Goal: Task Accomplishment & Management: Manage account settings

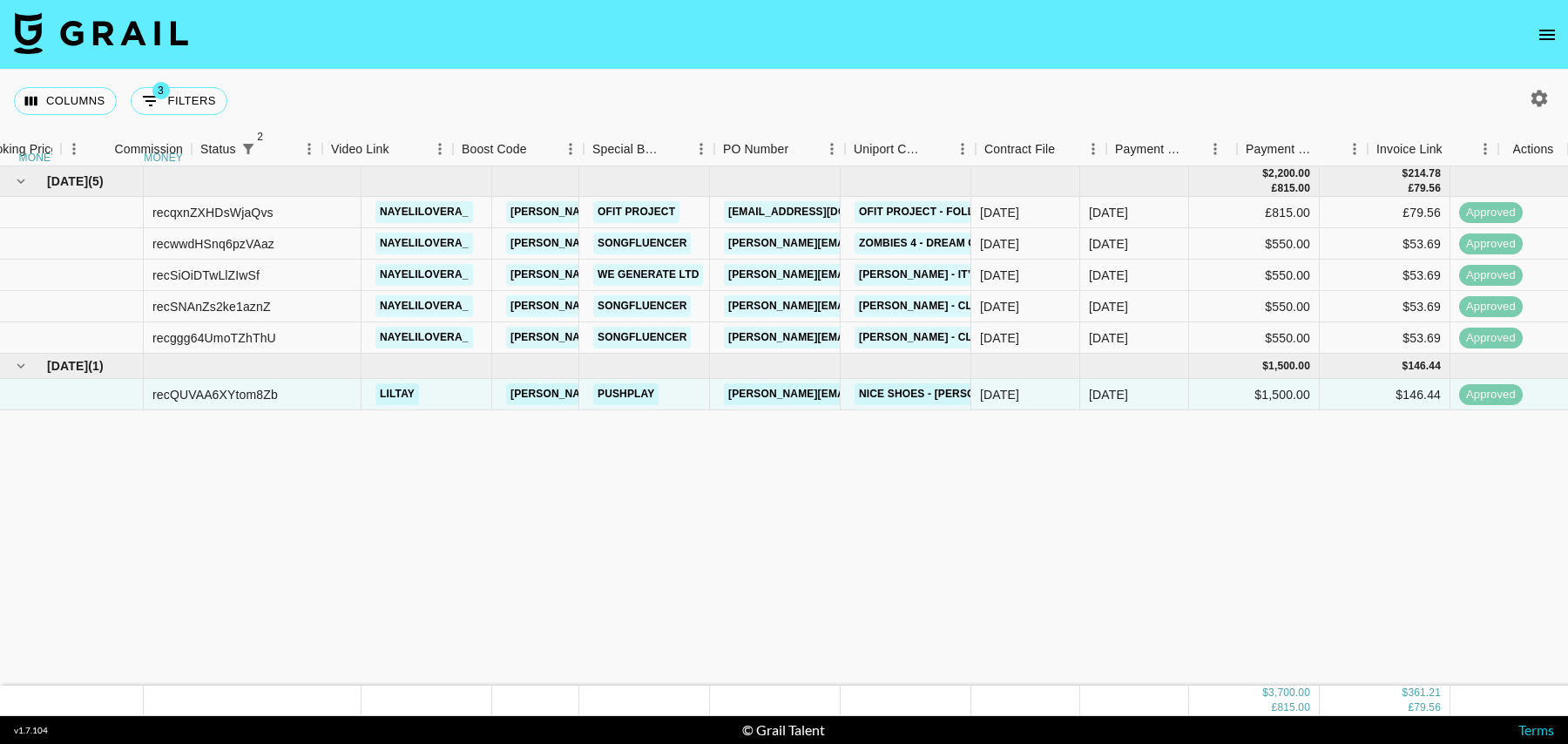
scroll to position [0, 1259]
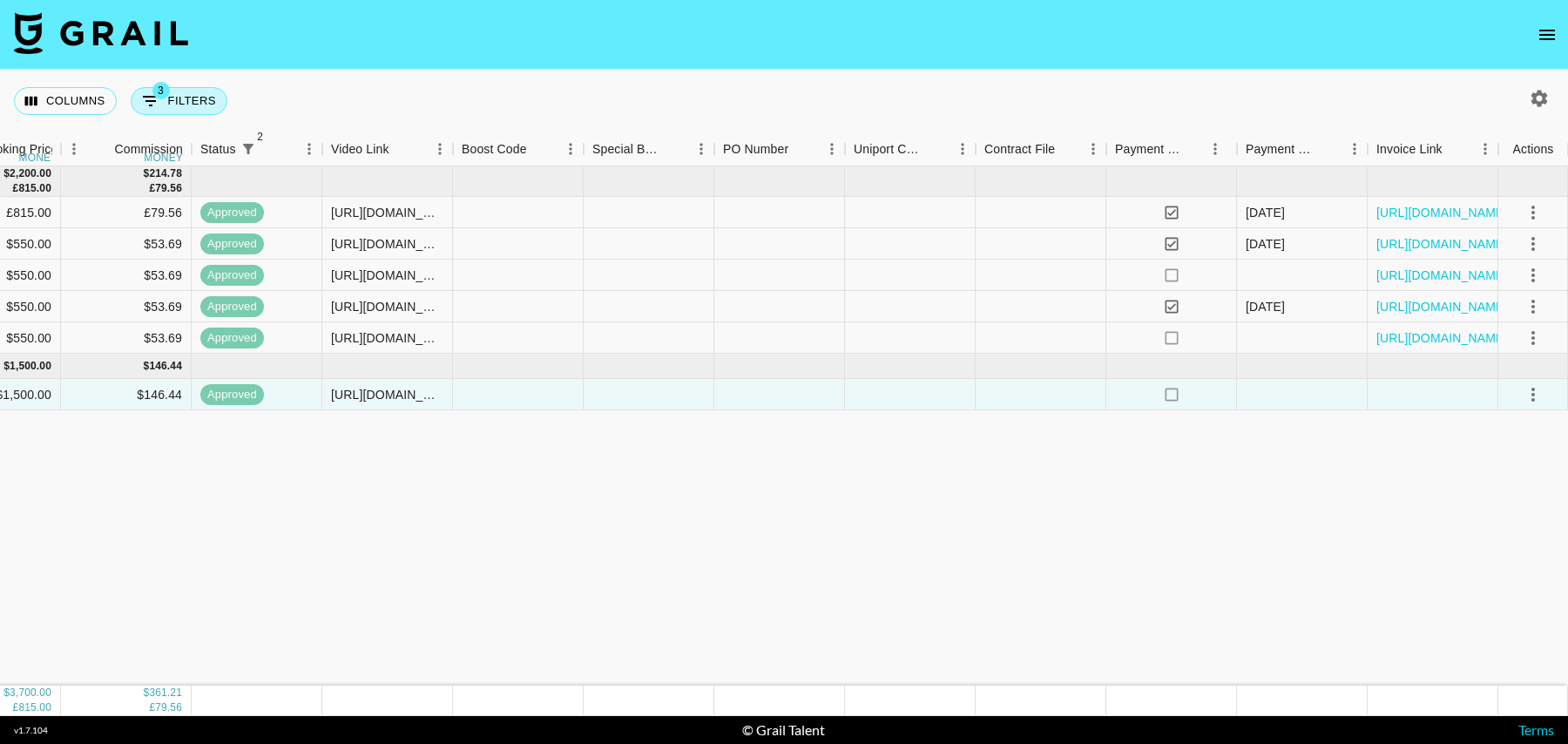
click at [190, 85] on div "Columns 3 Filters + Booking" at bounding box center [124, 100] width 220 height 62
click at [192, 111] on button "3 Filters" at bounding box center [179, 101] width 97 height 28
select select "status"
select select "isNotAnyOf"
select select "status"
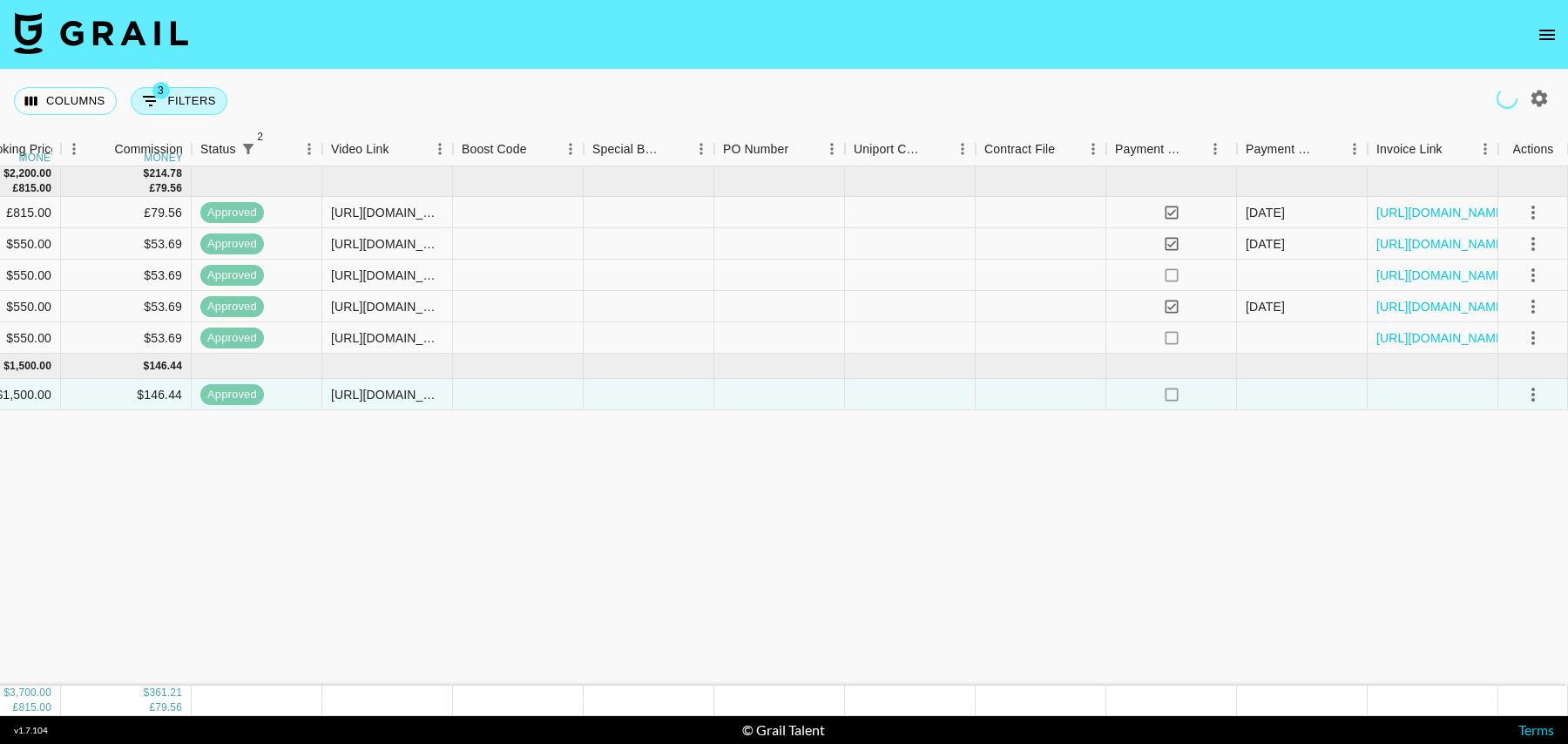
select select "isNotAnyOf"
select select "talentName"
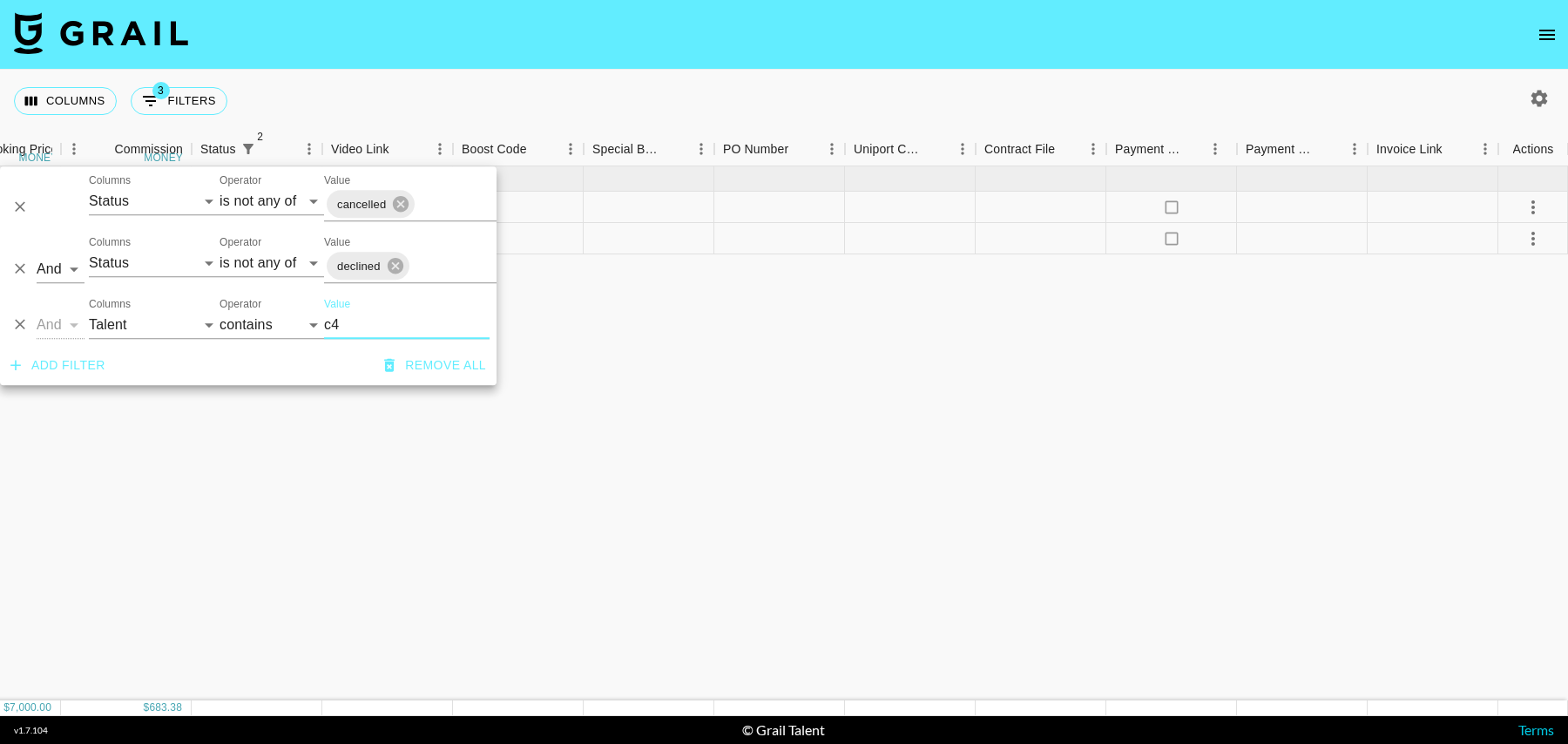
type input "c4"
click at [770, 240] on div at bounding box center [780, 239] width 131 height 32
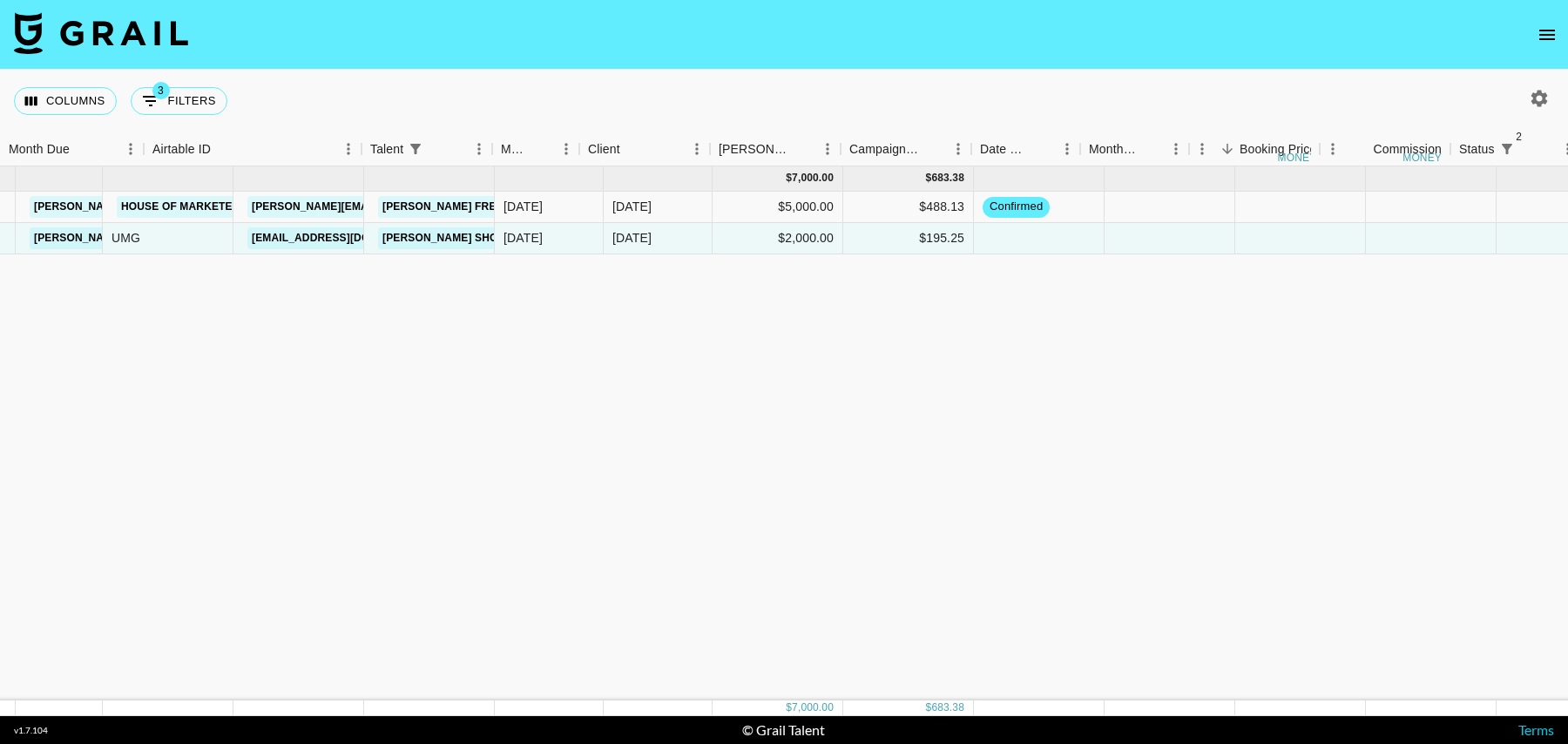
scroll to position [0, 0]
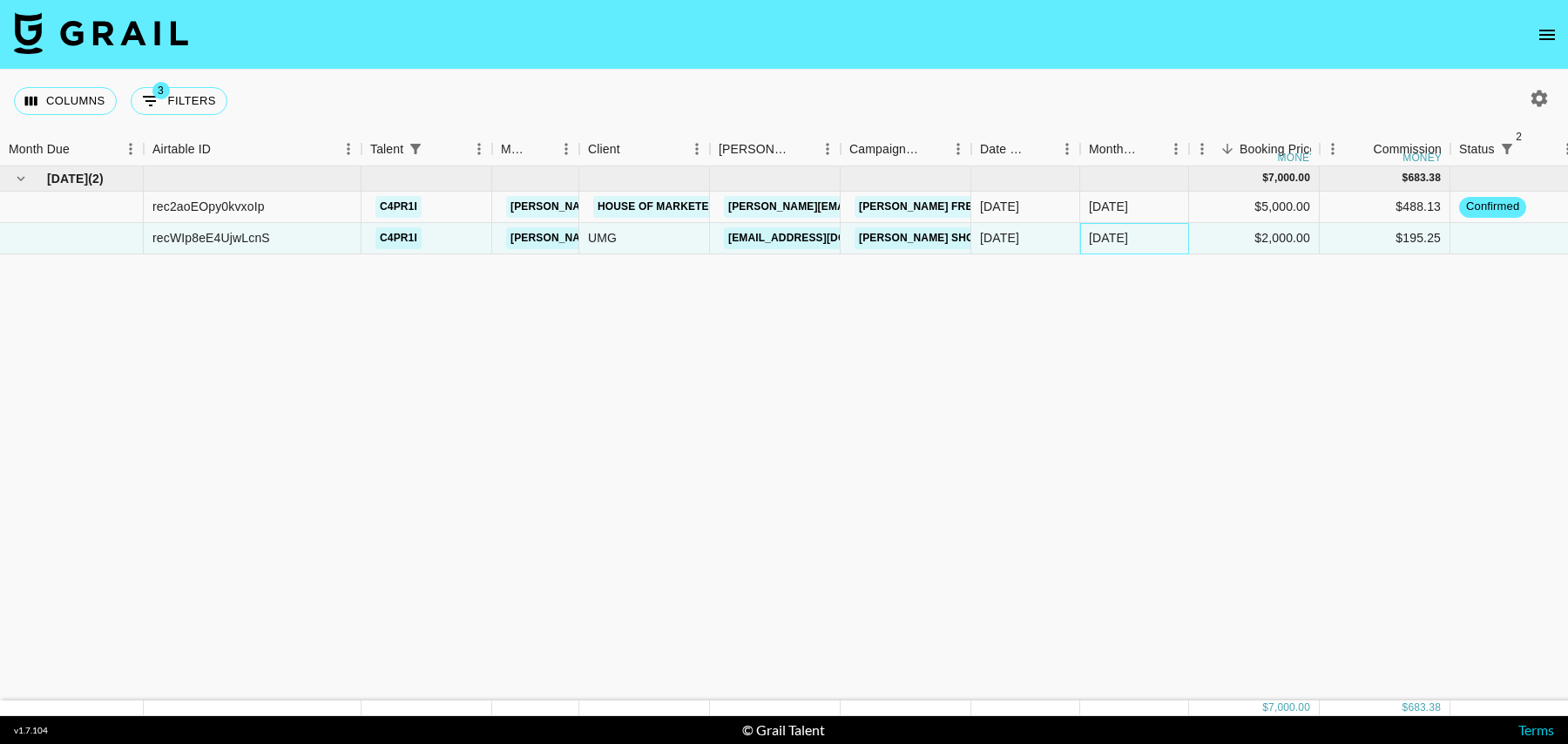
click at [1167, 234] on div "[DATE]" at bounding box center [1134, 239] width 109 height 32
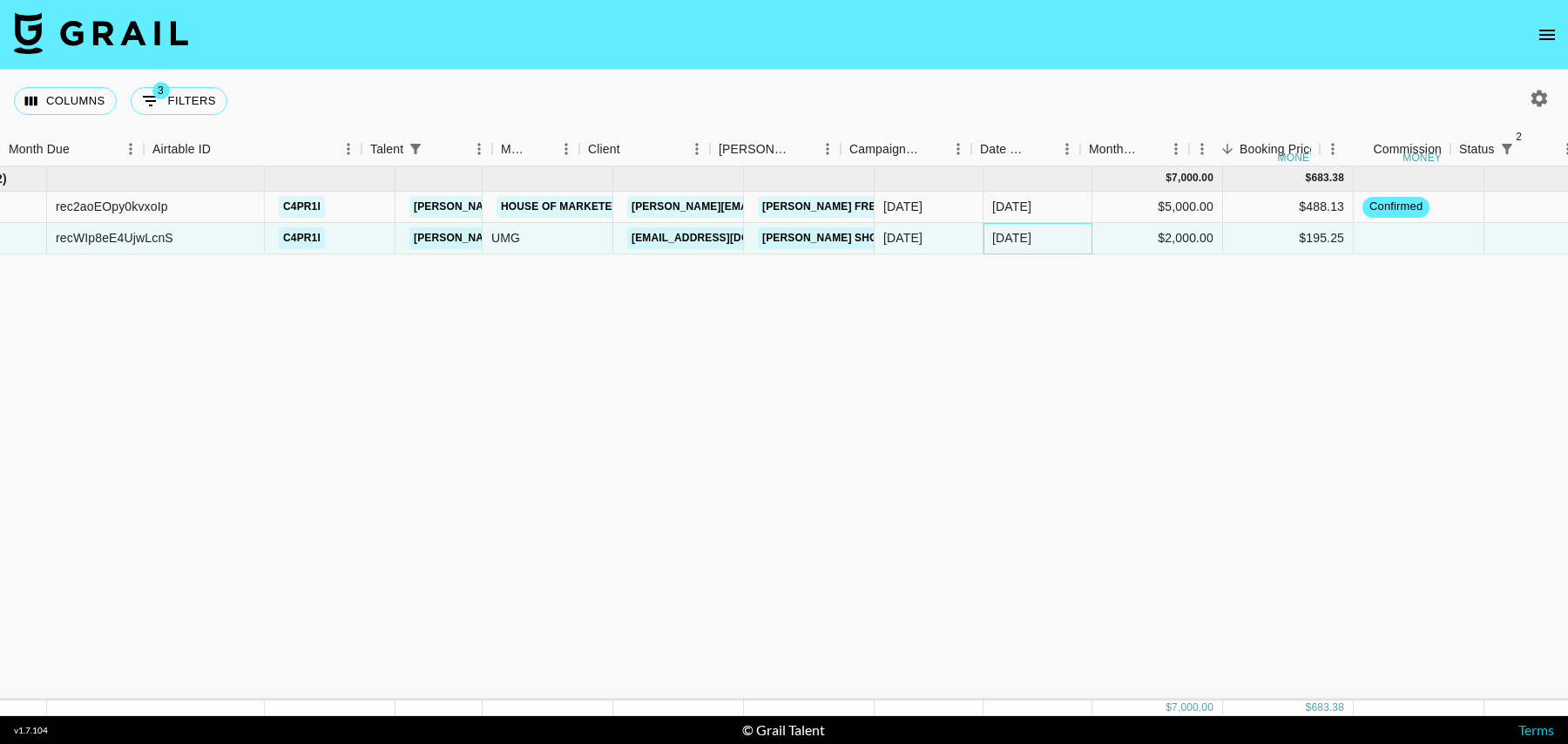
scroll to position [0, 1259]
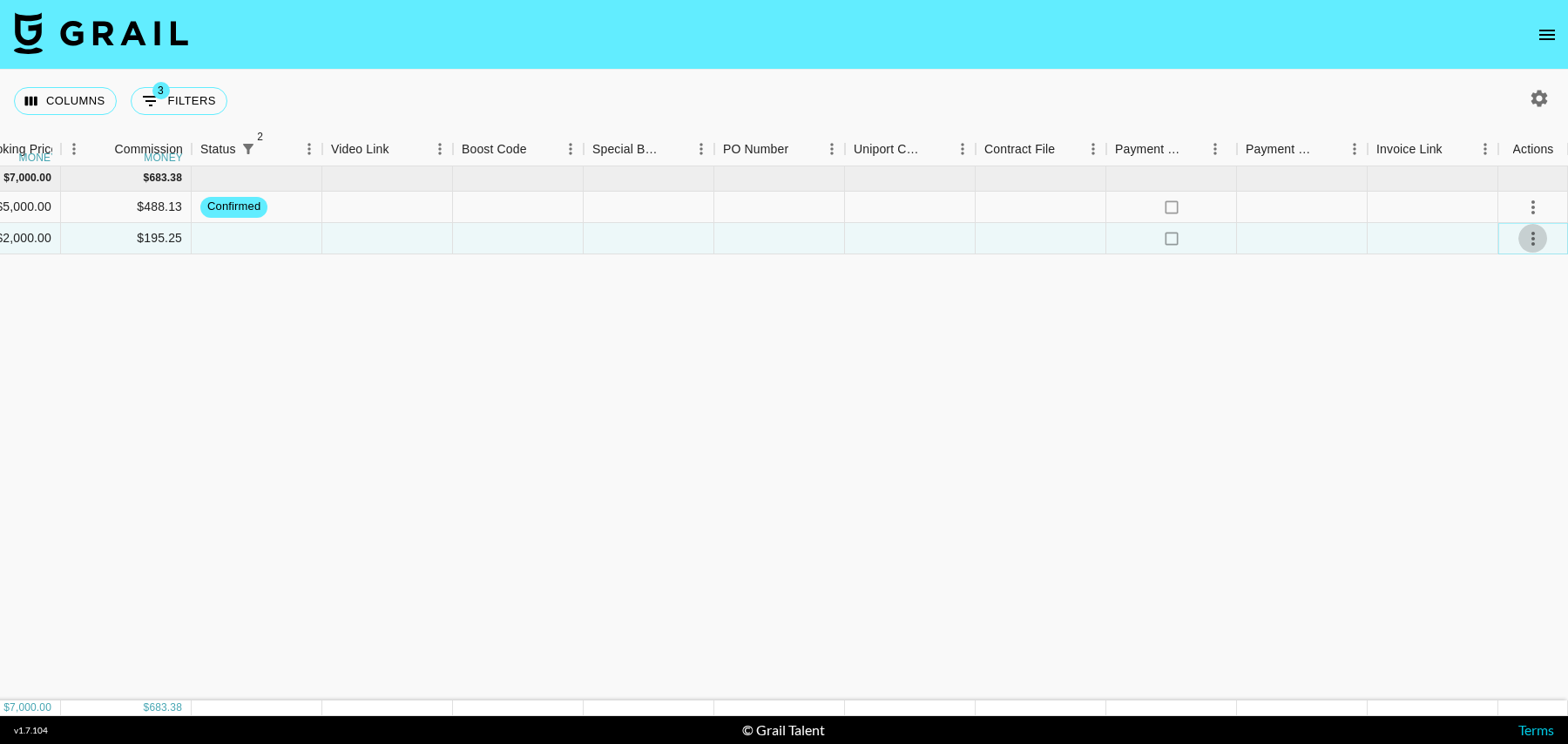
click at [1537, 233] on icon "select merge strategy" at bounding box center [1534, 239] width 20 height 20
click at [1504, 307] on li "Decline" at bounding box center [1511, 307] width 113 height 32
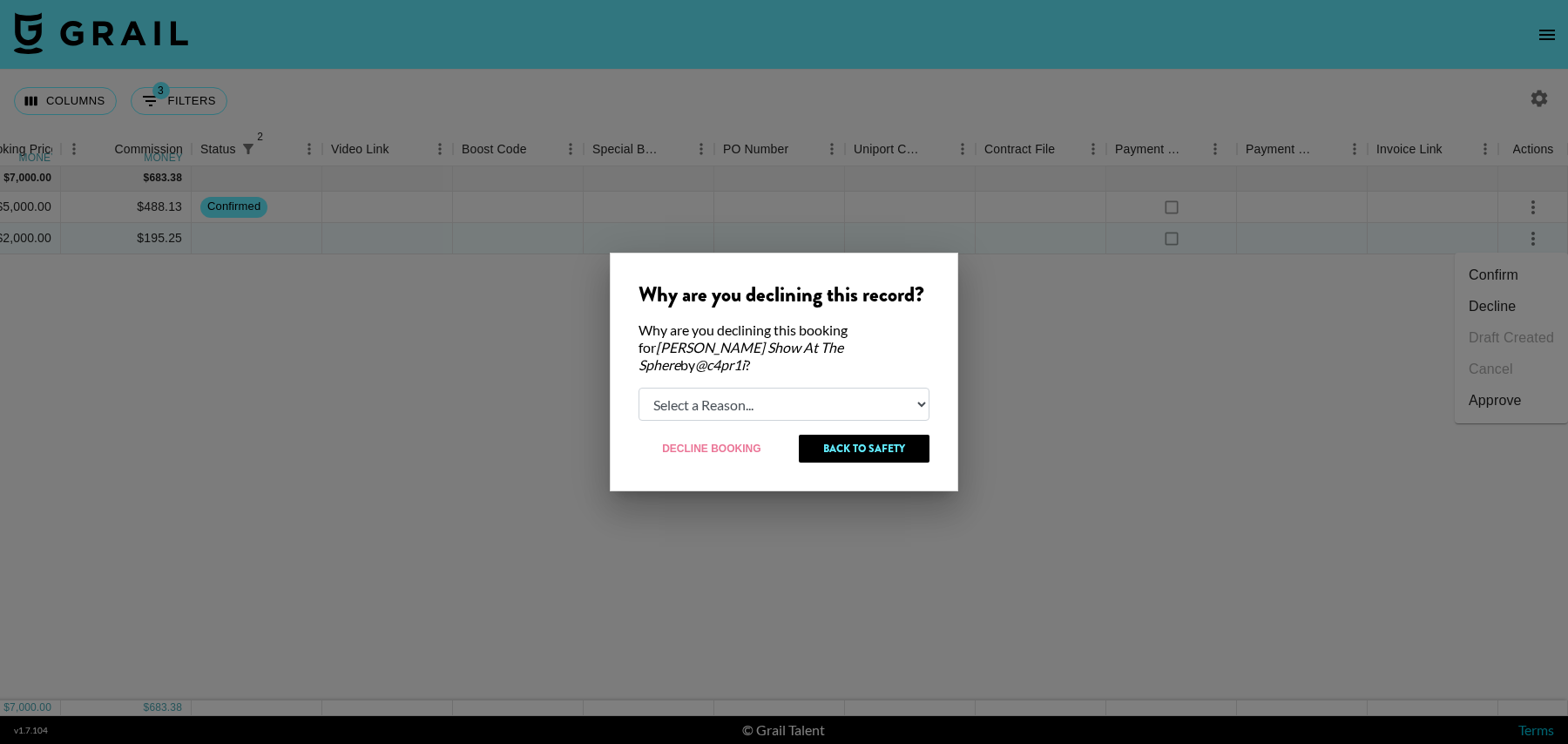
click at [724, 403] on select "Select a Reason... Relogging this deal due to a data issue The [PERSON_NAME] ca…" at bounding box center [784, 404] width 291 height 33
select select "creator_decline"
click at [639, 387] on select "Select a Reason... Relogging this deal due to a data issue The [PERSON_NAME] ca…" at bounding box center [784, 404] width 291 height 33
click at [702, 438] on button "Decline Booking" at bounding box center [712, 449] width 147 height 28
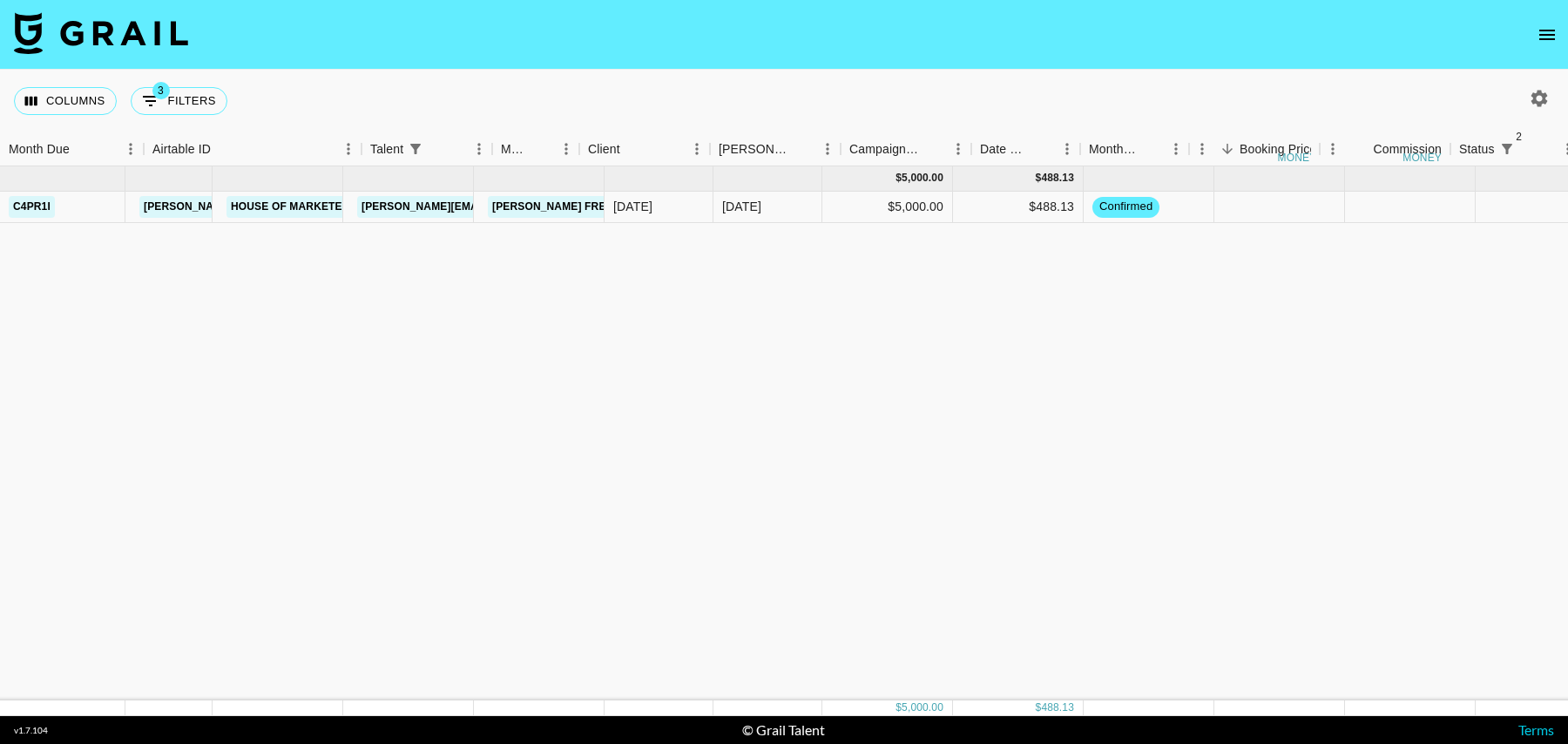
scroll to position [0, 0]
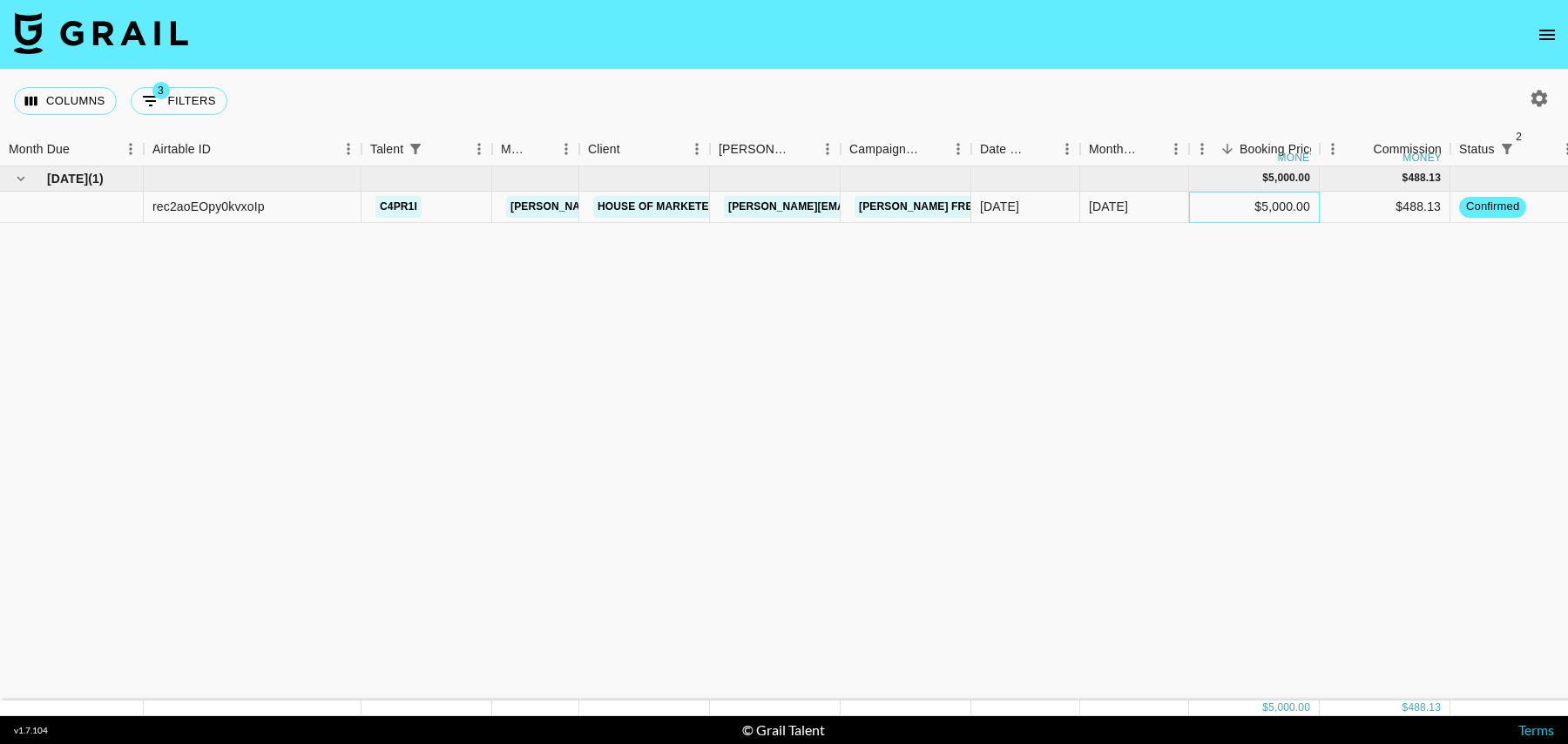
click at [1226, 212] on div "$5,000.00" at bounding box center [1255, 207] width 131 height 32
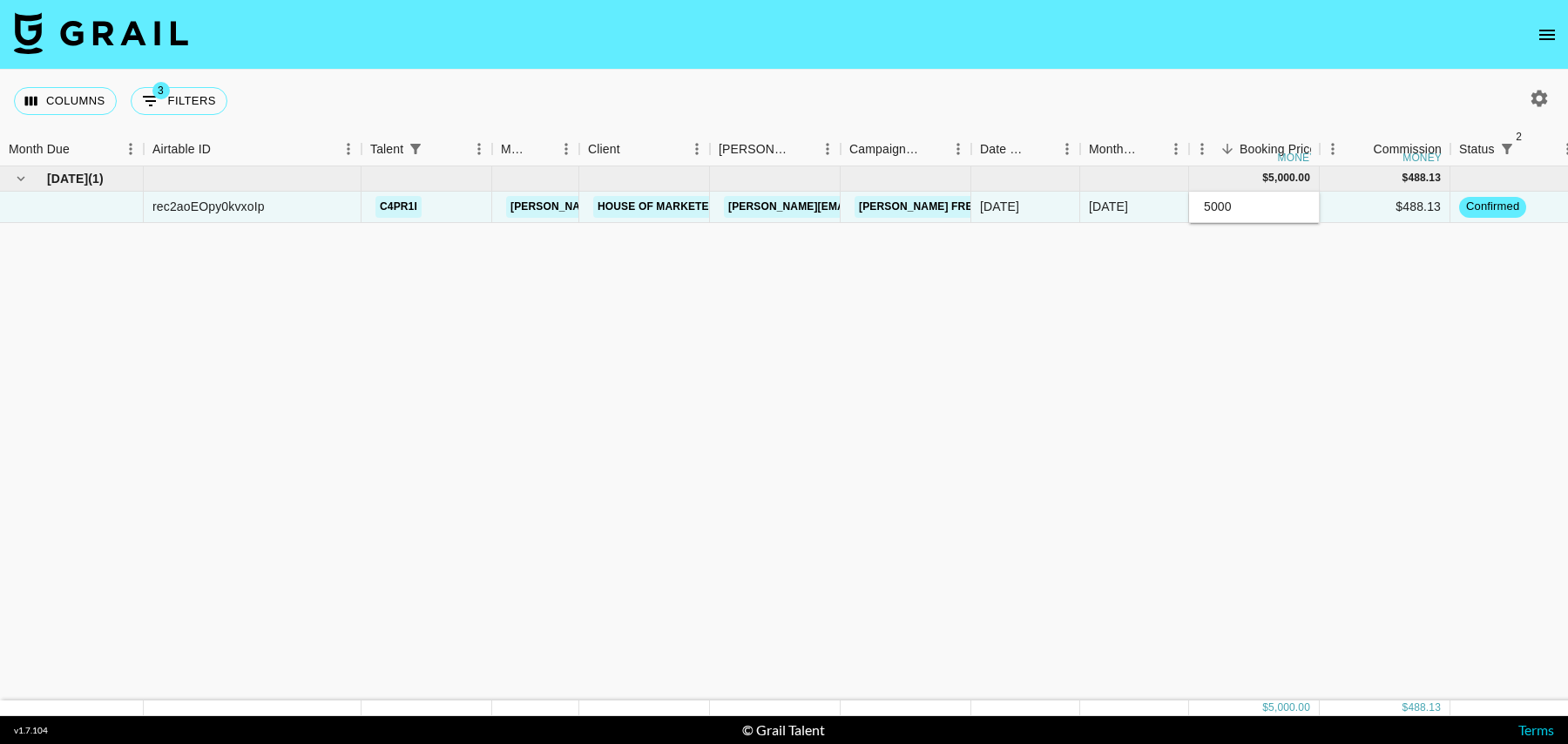
click at [1201, 286] on div "[DATE] ( 1 ) $ 5,000.00 $ 488.13 rec2aoEOpy0kvxoIp c4pr1i [PERSON_NAME][EMAIL_A…" at bounding box center [1414, 433] width 2827 height 534
click at [1235, 211] on div "$5,000.00" at bounding box center [1255, 207] width 131 height 32
type input "0"
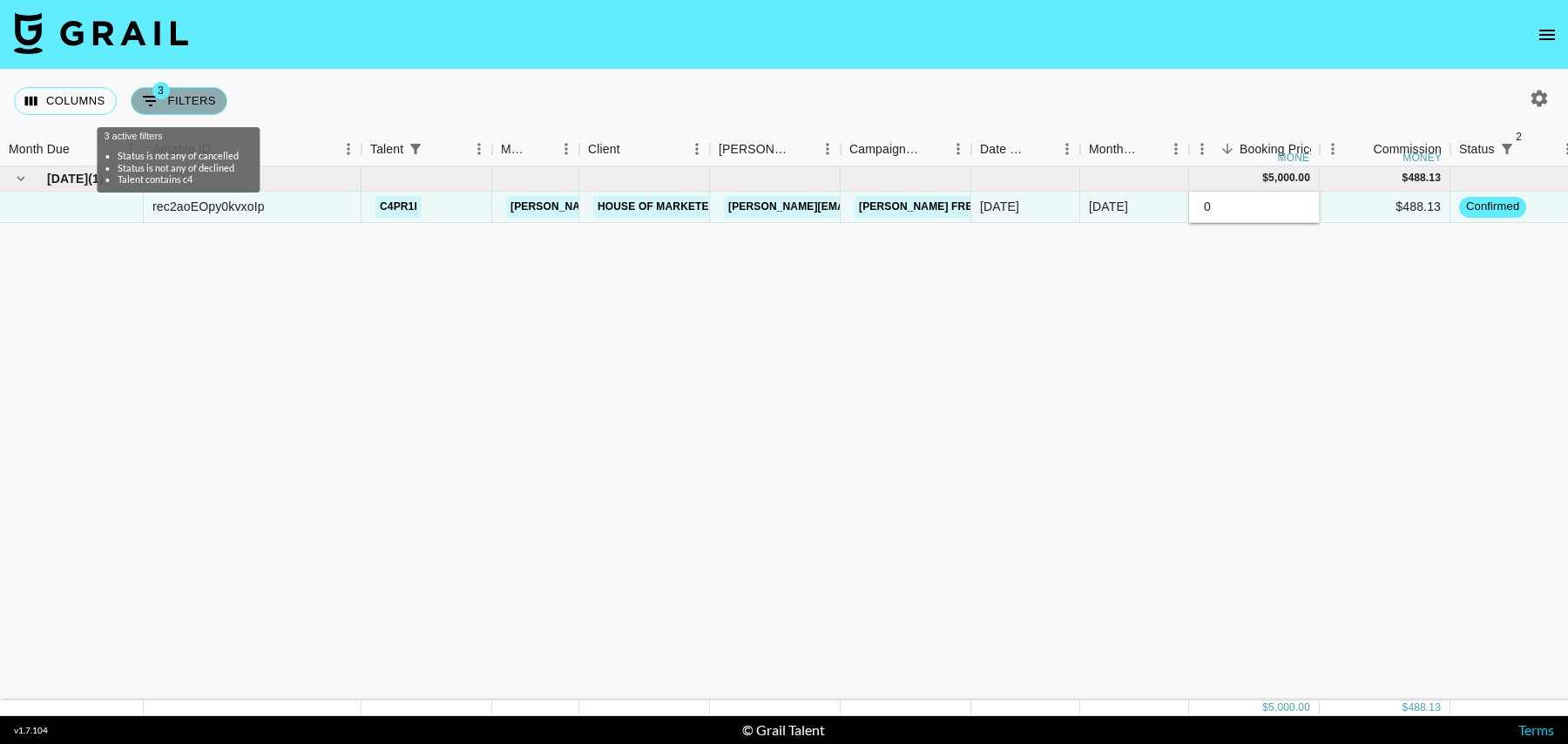
click at [185, 98] on button "3 Filters" at bounding box center [179, 101] width 97 height 28
select select "status"
select select "isNotAnyOf"
select select "status"
select select "isNotAnyOf"
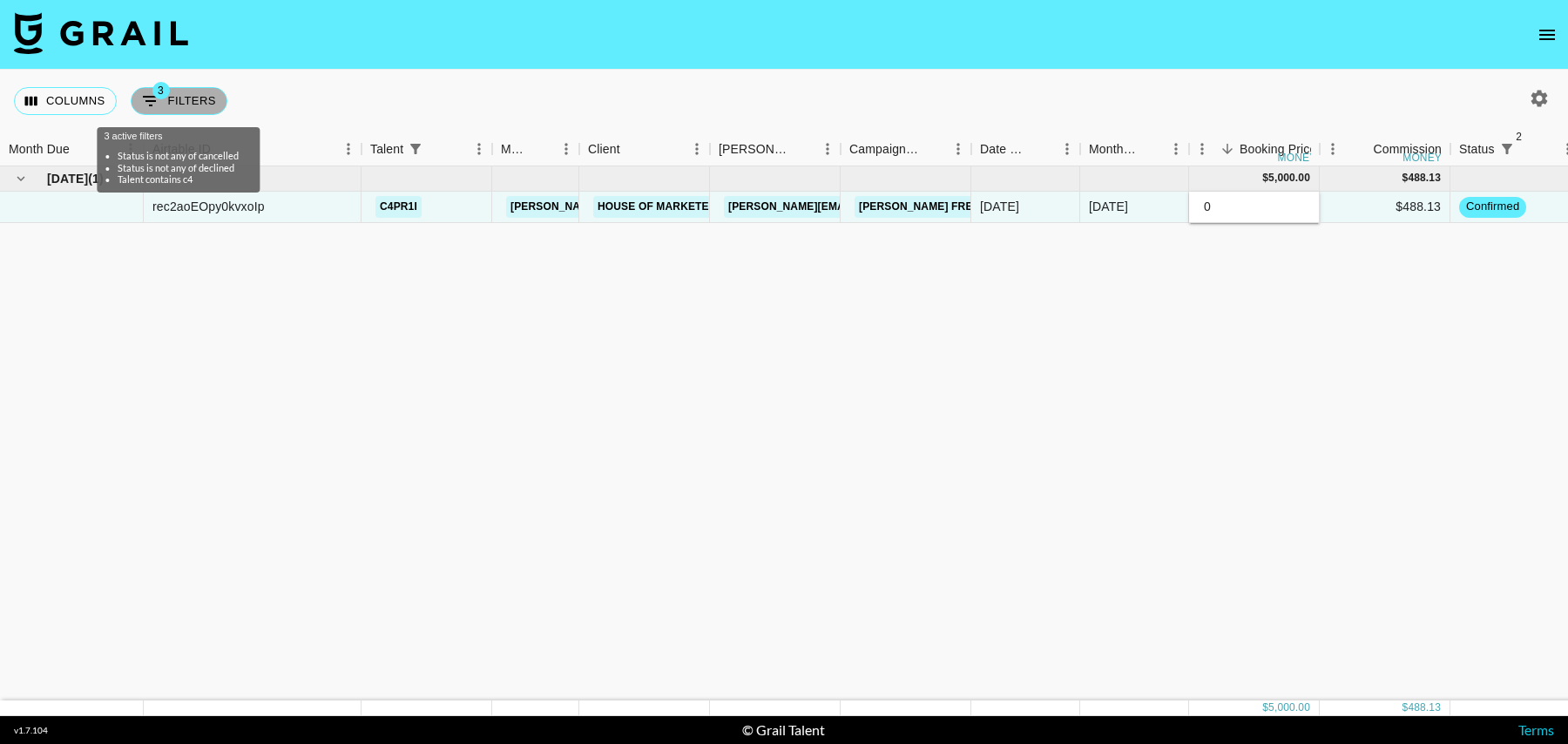
select select "talentName"
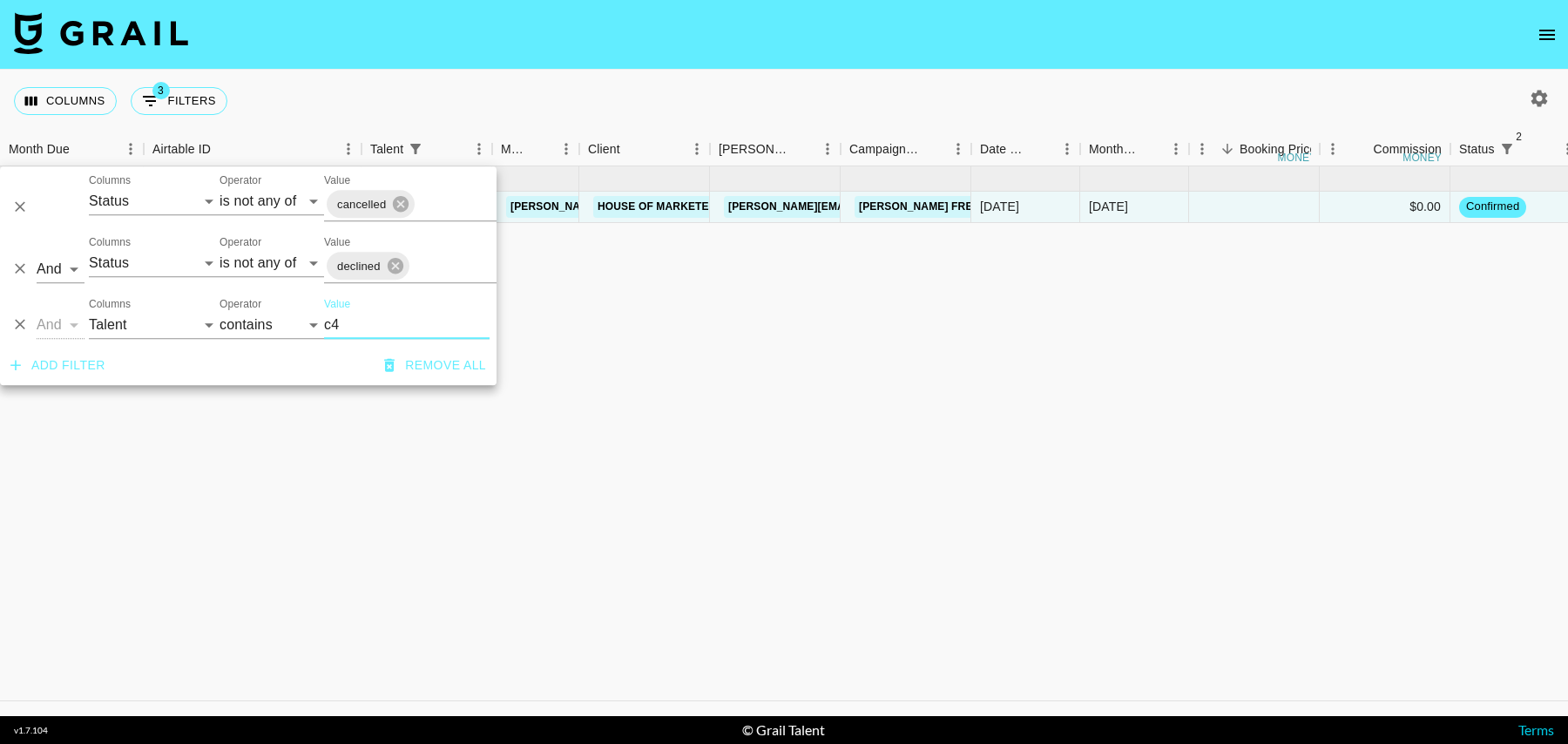
drag, startPoint x: 356, startPoint y: 317, endPoint x: 298, endPoint y: 317, distance: 58.0
click at [298, 317] on div "And Or Columns Grail Platform ID Airtable ID Talent Manager Client [PERSON_NAME…" at bounding box center [248, 318] width 496 height 56
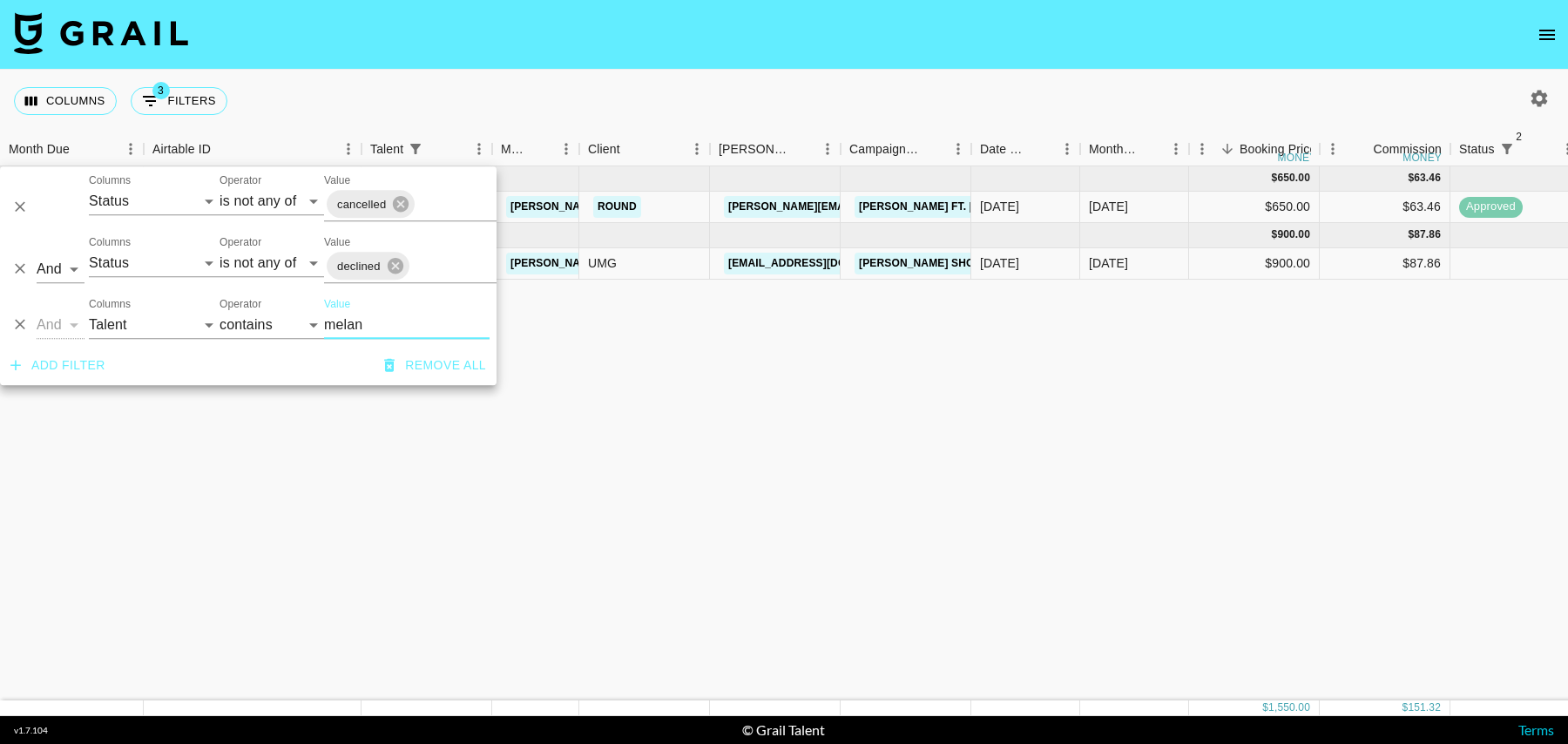
type input "melan"
click at [1129, 252] on div "[DATE]" at bounding box center [1134, 264] width 109 height 32
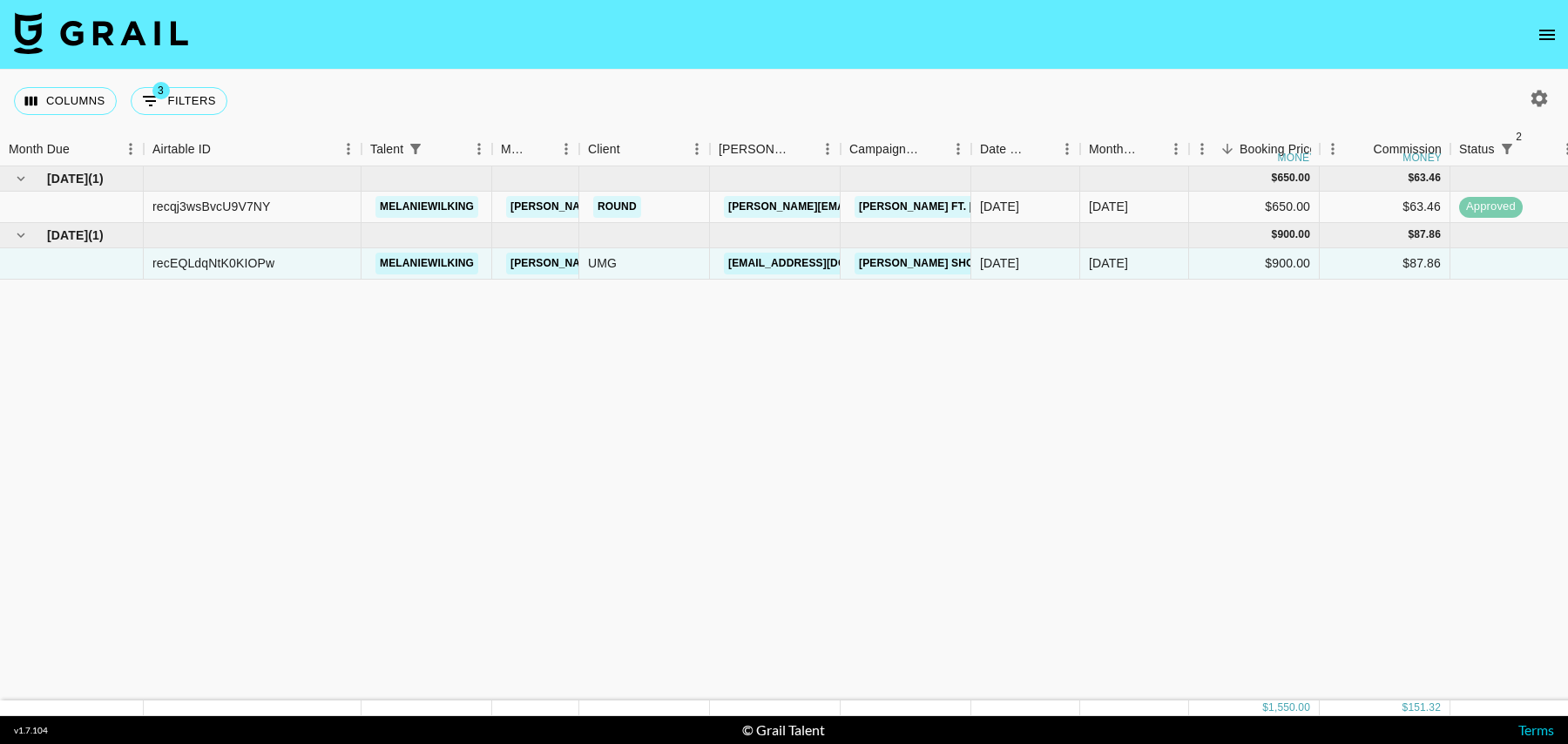
scroll to position [0, 1259]
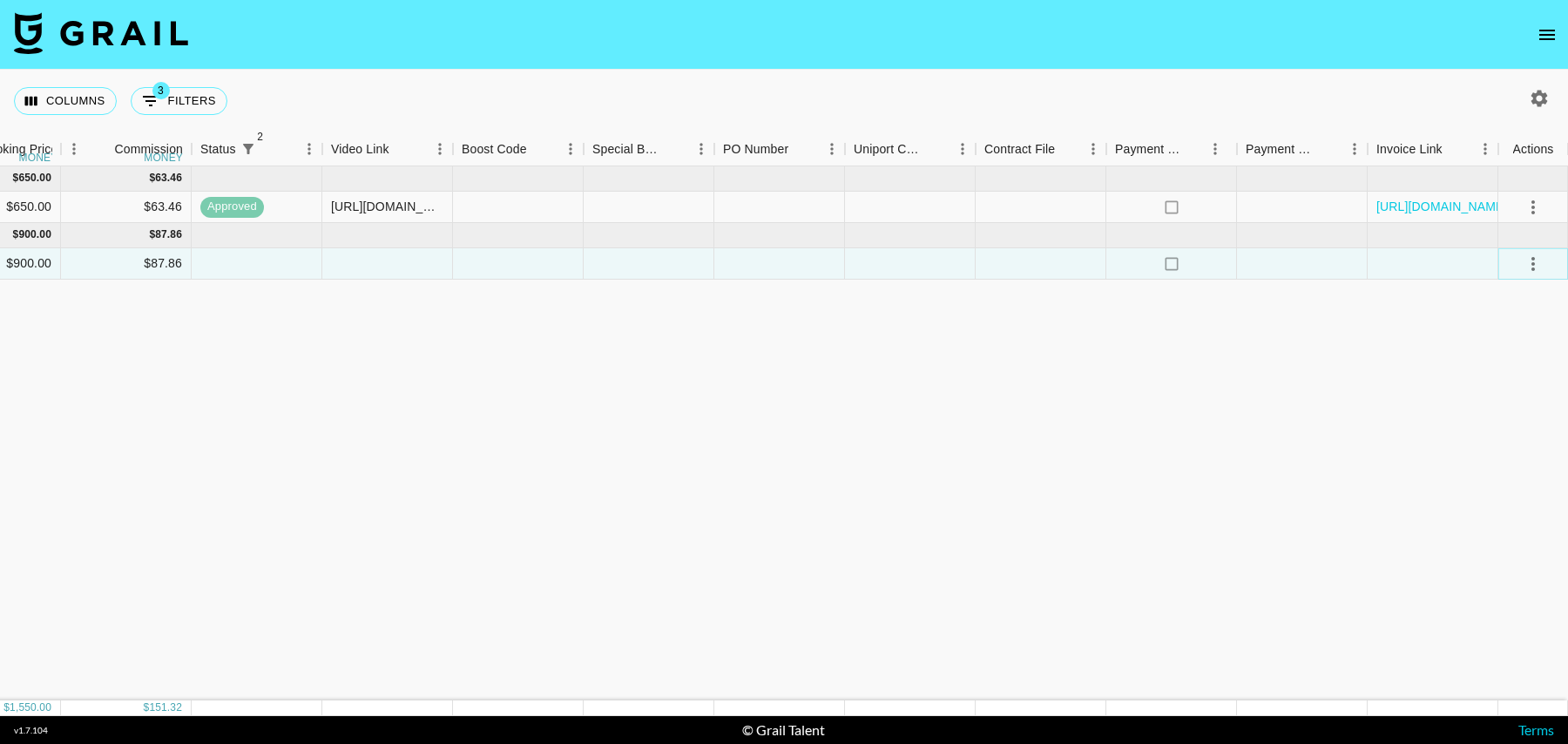
click at [1524, 269] on icon "select merge strategy" at bounding box center [1534, 264] width 20 height 20
click at [1491, 334] on li "Decline" at bounding box center [1511, 332] width 113 height 32
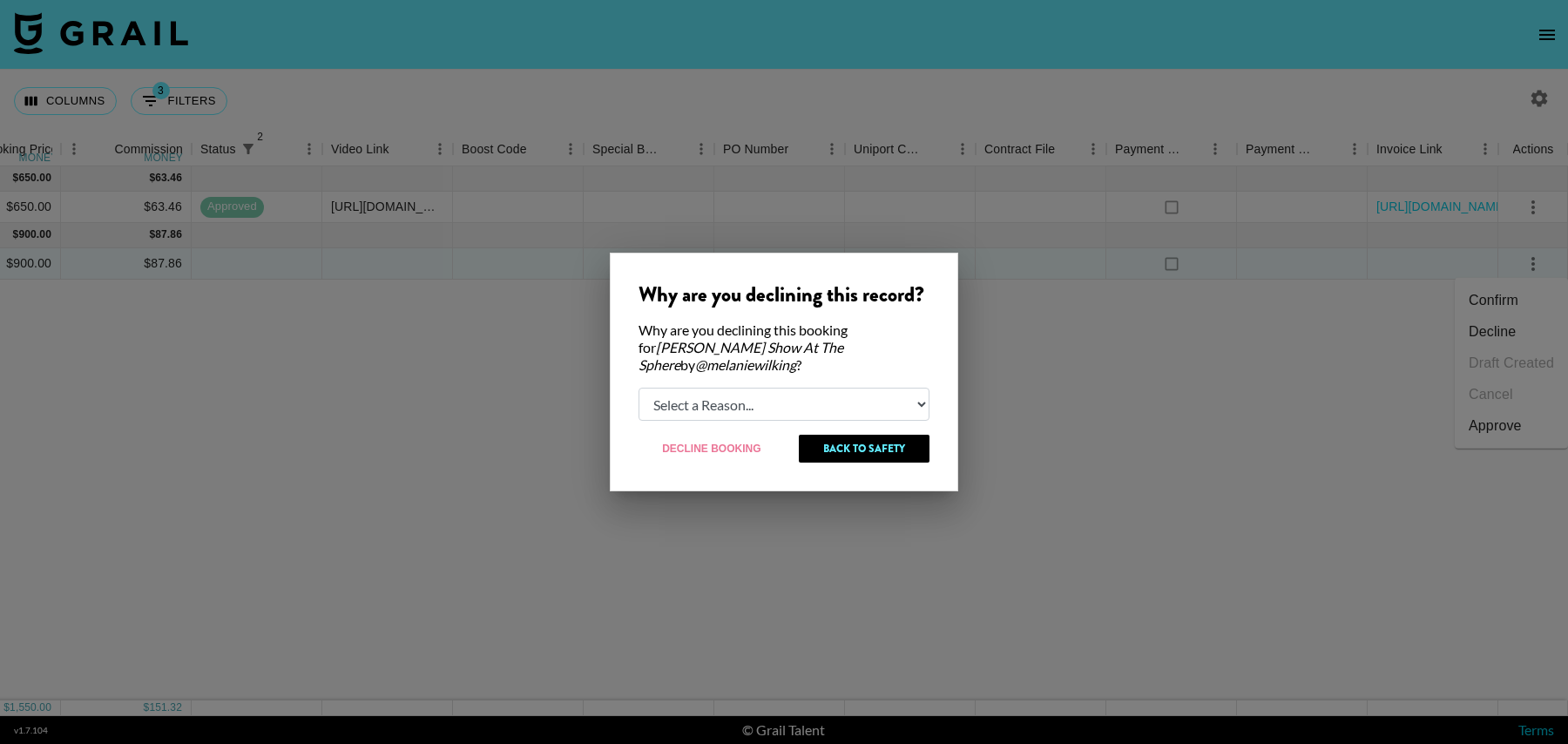
click at [784, 389] on select "Select a Reason... Relogging this deal due to a data issue The [PERSON_NAME] ca…" at bounding box center [784, 404] width 291 height 33
select select "creator_decline"
click at [639, 387] on select "Select a Reason... Relogging this deal due to a data issue The [PERSON_NAME] ca…" at bounding box center [784, 404] width 291 height 33
click at [727, 442] on button "Decline Booking" at bounding box center [712, 449] width 147 height 28
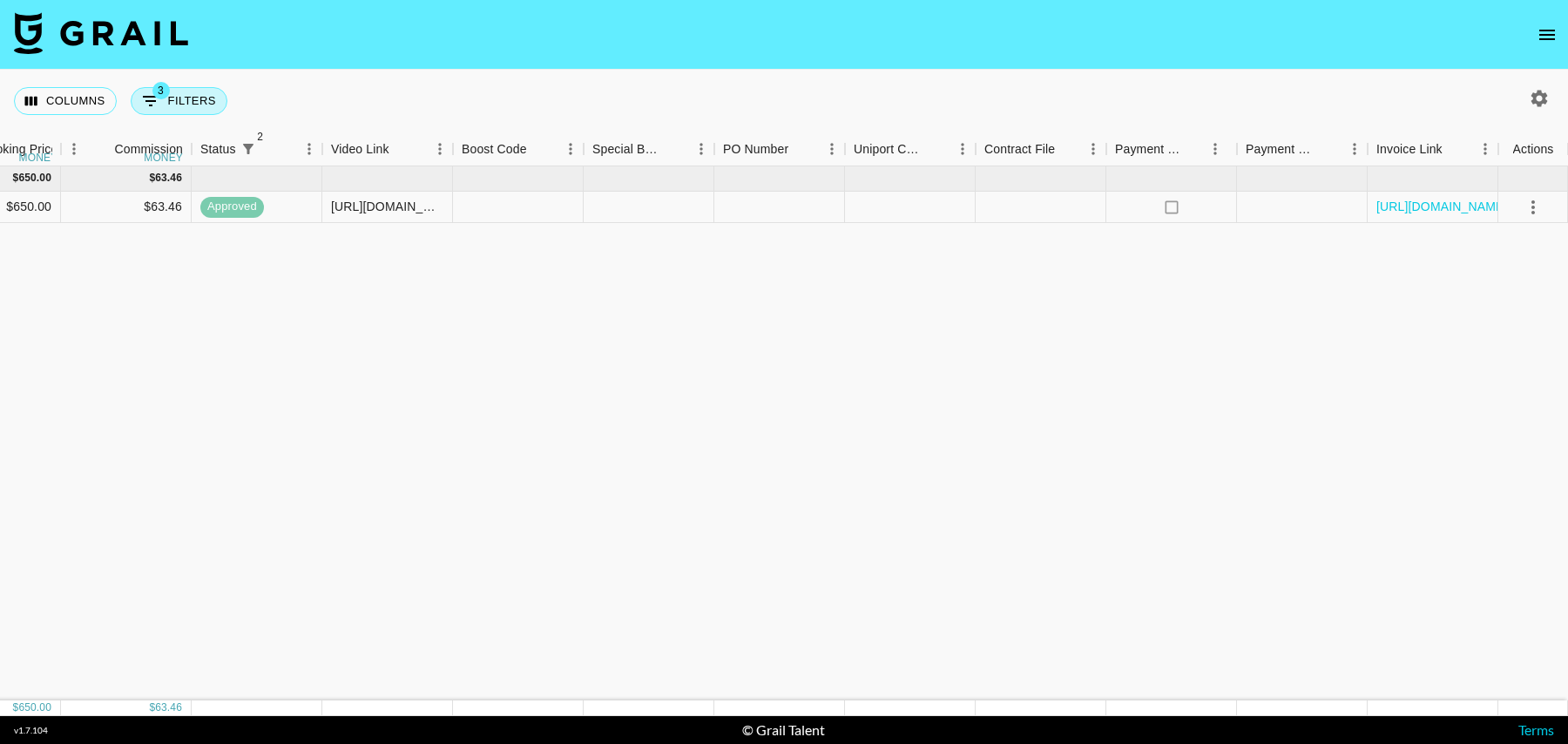
click at [174, 94] on button "3 Filters" at bounding box center [179, 101] width 97 height 28
select select "status"
select select "isNotAnyOf"
select select "status"
select select "isNotAnyOf"
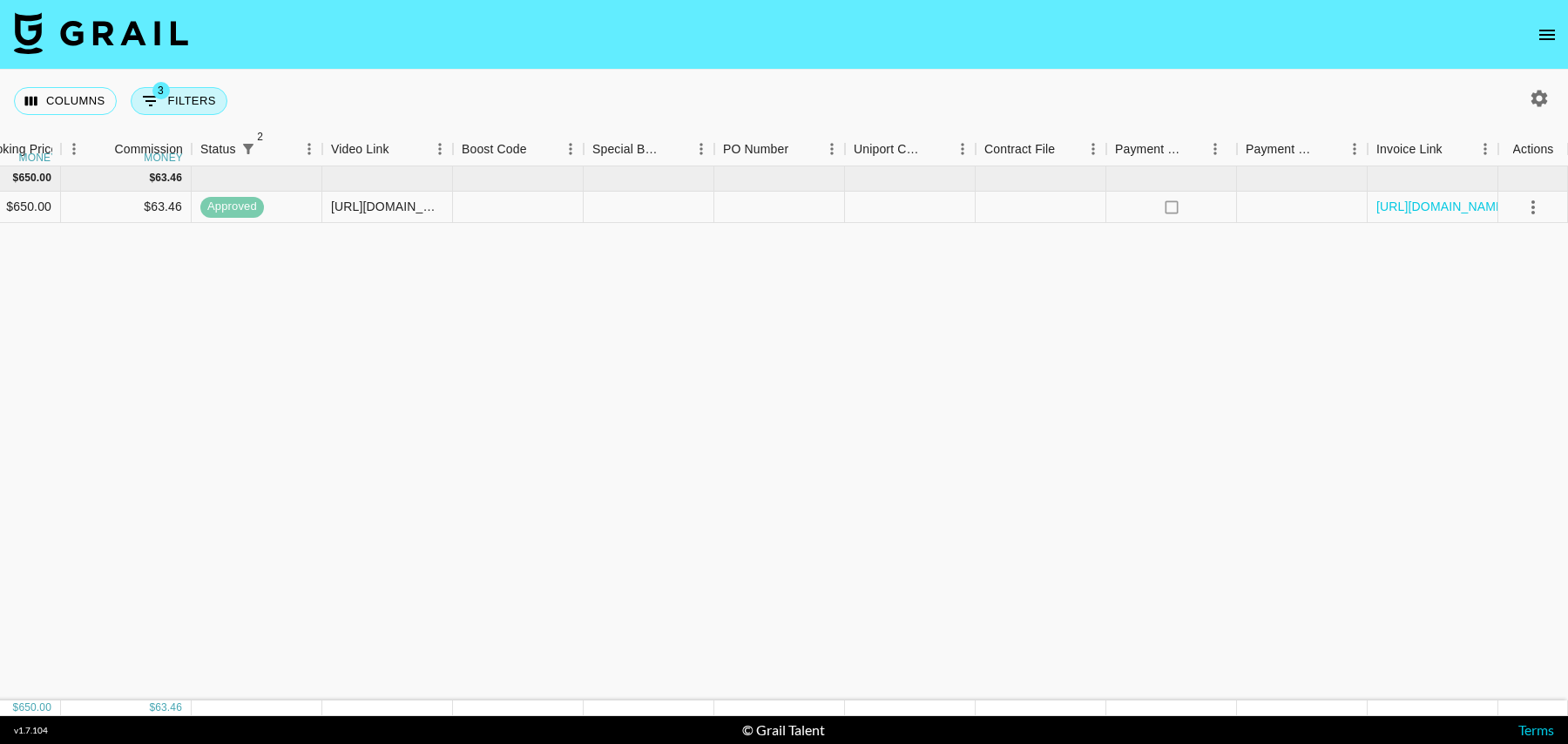
select select "talentName"
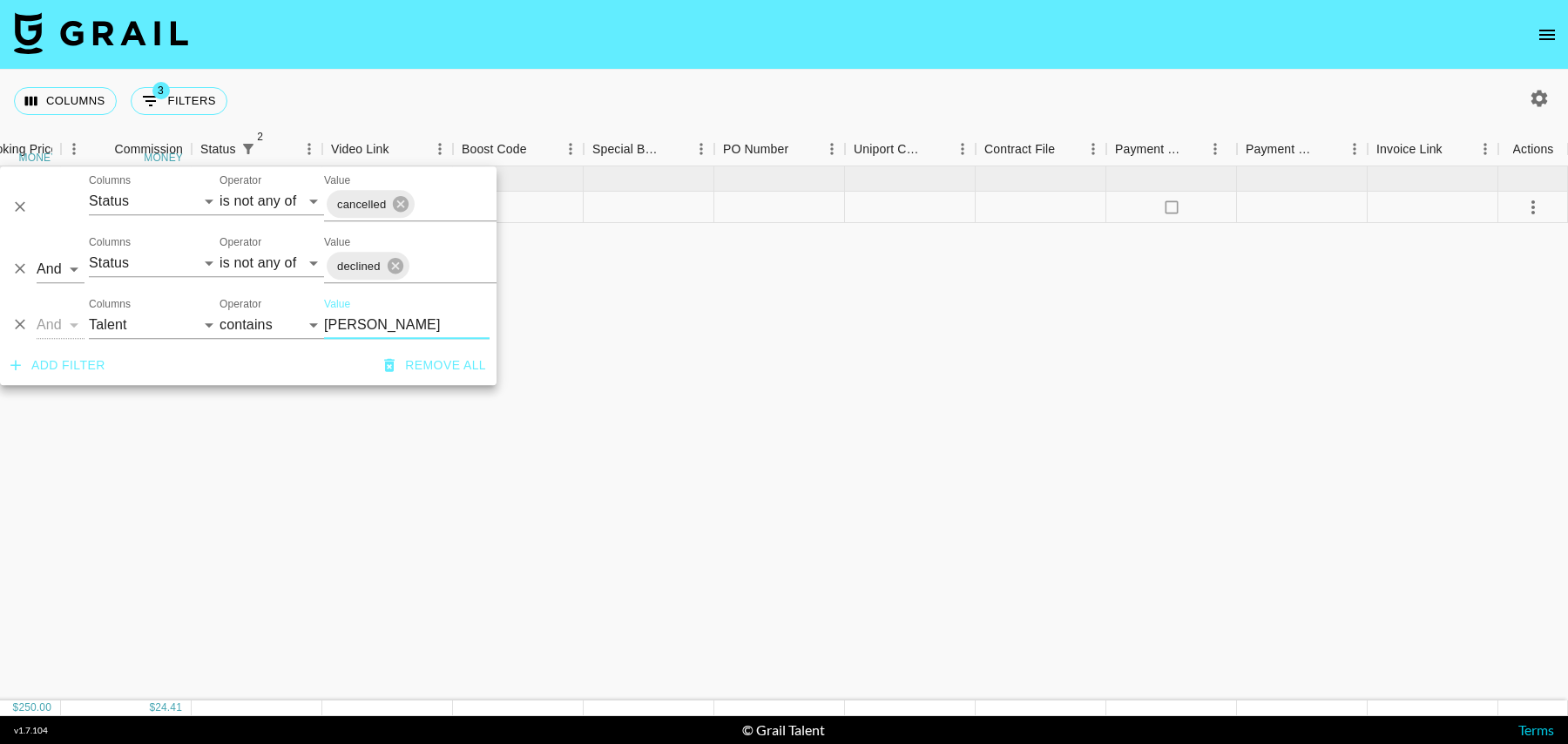
type input "[PERSON_NAME]"
click at [856, 249] on div "[DATE] ( 1 ) $ 250.00 $ 24.41 recAsA5Z46tdsdK6b carlyandmartina [PERSON_NAME][E…" at bounding box center [154, 433] width 2827 height 534
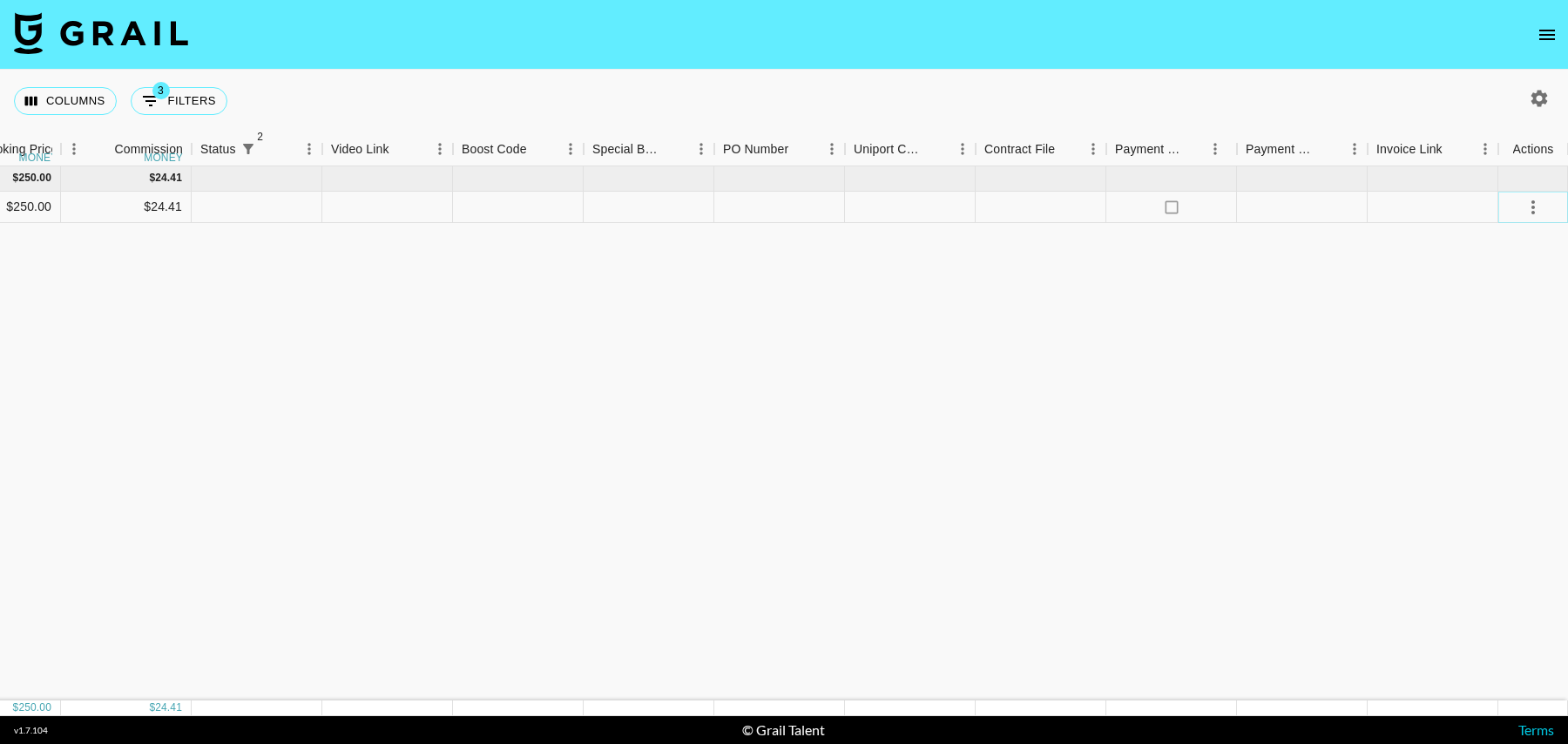
click at [1526, 211] on icon "select merge strategy" at bounding box center [1534, 207] width 20 height 20
click at [1226, 376] on div "[DATE] ( 1 ) $ 250.00 $ 24.41 recAsA5Z46tdsdK6b carlyandmartina [PERSON_NAME][E…" at bounding box center [154, 433] width 2827 height 534
click at [1534, 202] on icon "select merge strategy" at bounding box center [1534, 207] width 4 height 14
click at [1470, 278] on li "Decline" at bounding box center [1511, 275] width 113 height 32
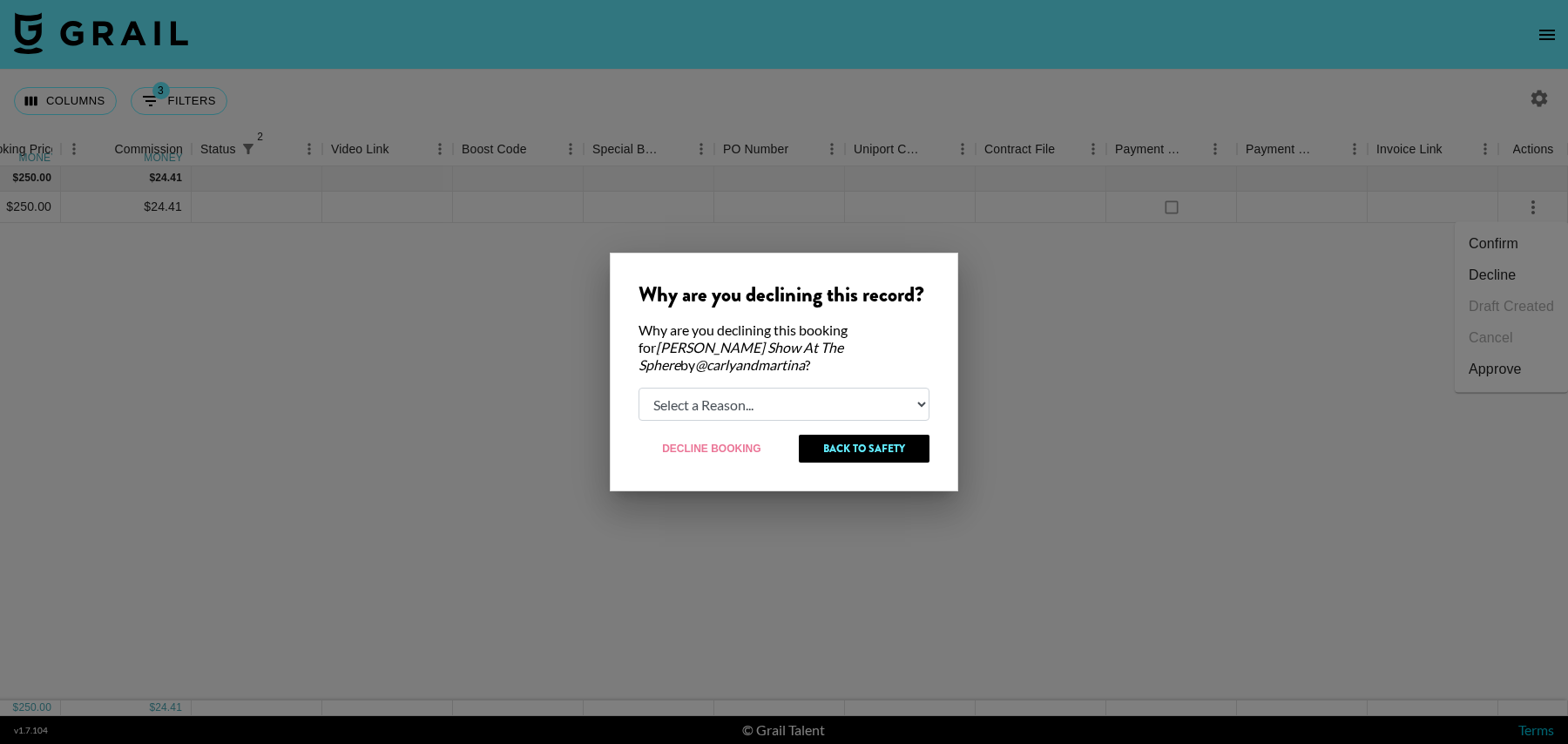
click at [743, 411] on select "Select a Reason... Relogging this deal due to a data issue The [PERSON_NAME] ca…" at bounding box center [784, 404] width 291 height 33
select select "creator_decline"
click at [639, 387] on select "Select a Reason... Relogging this deal due to a data issue The [PERSON_NAME] ca…" at bounding box center [784, 404] width 291 height 33
click at [729, 446] on button "Decline Booking" at bounding box center [712, 449] width 147 height 28
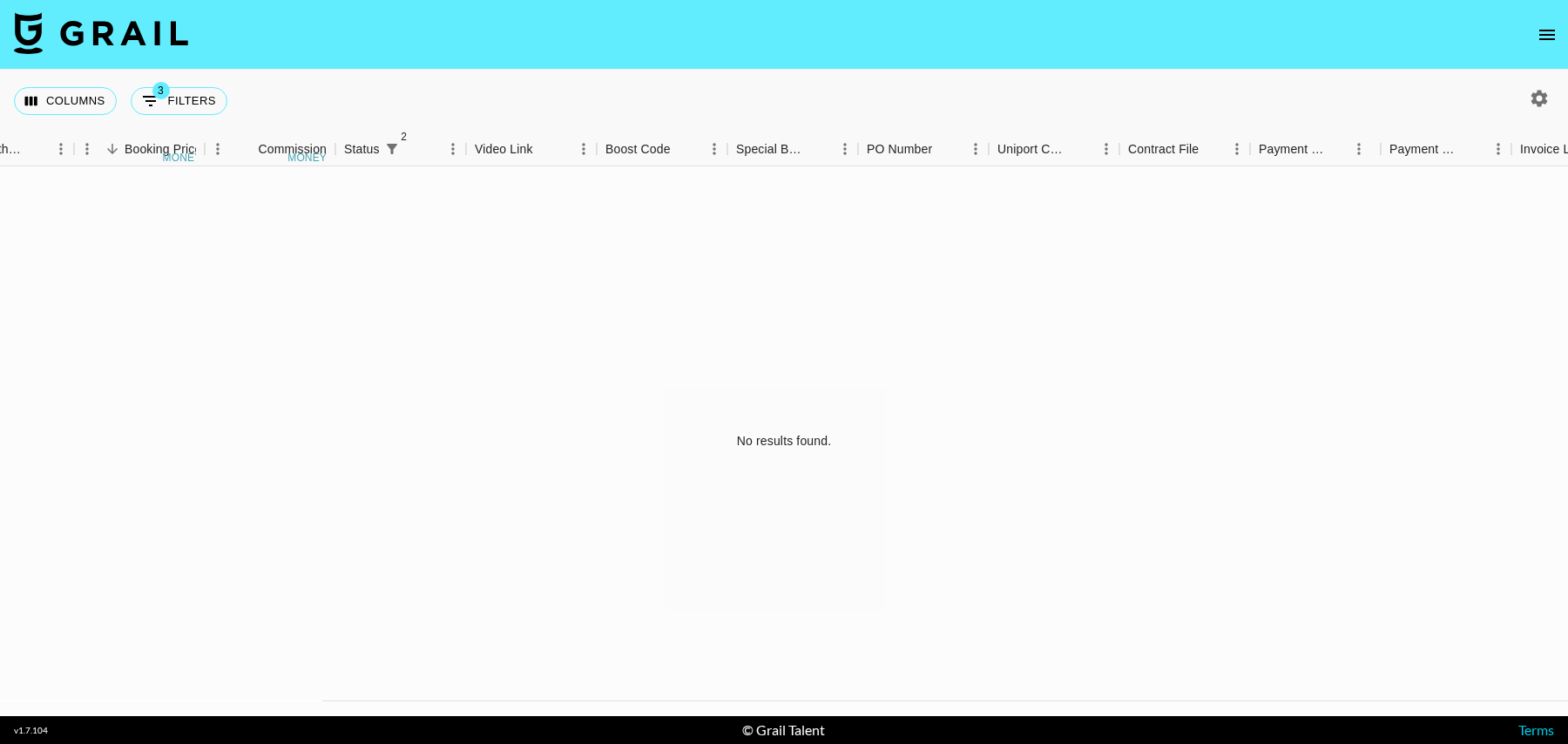
scroll to position [0, 0]
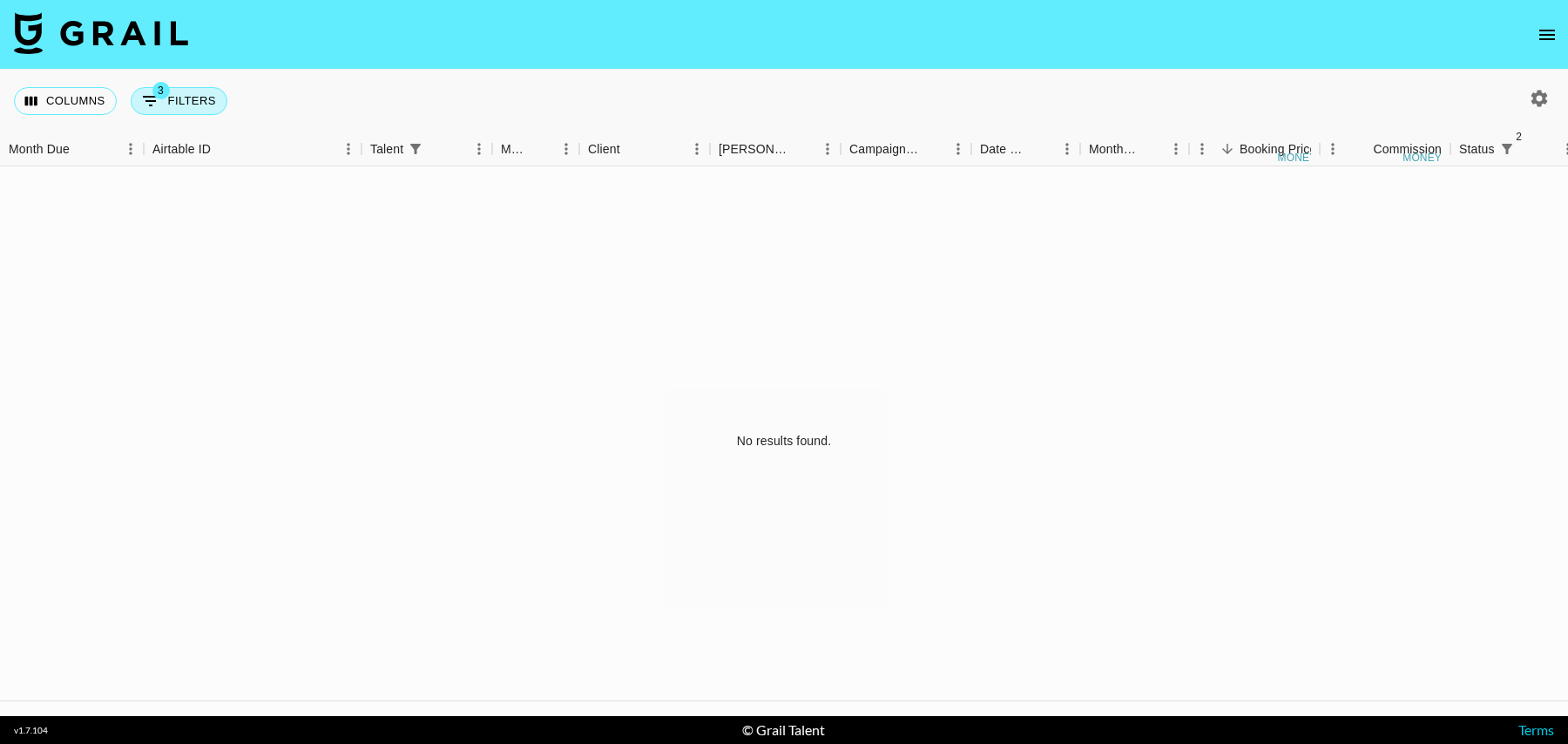
click at [203, 101] on button "3 Filters" at bounding box center [179, 101] width 97 height 28
select select "status"
select select "isNotAnyOf"
select select "status"
select select "isNotAnyOf"
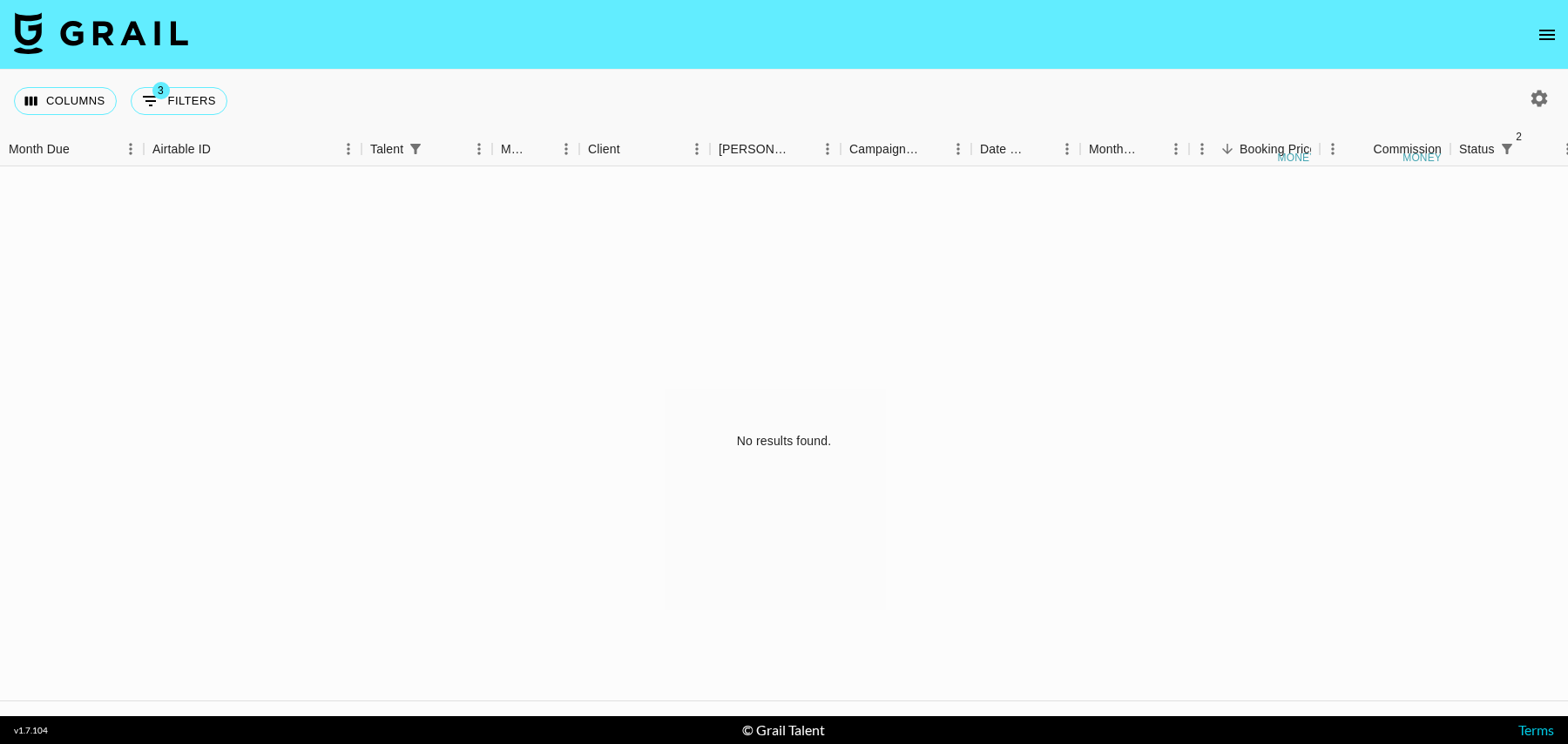
select select "talentName"
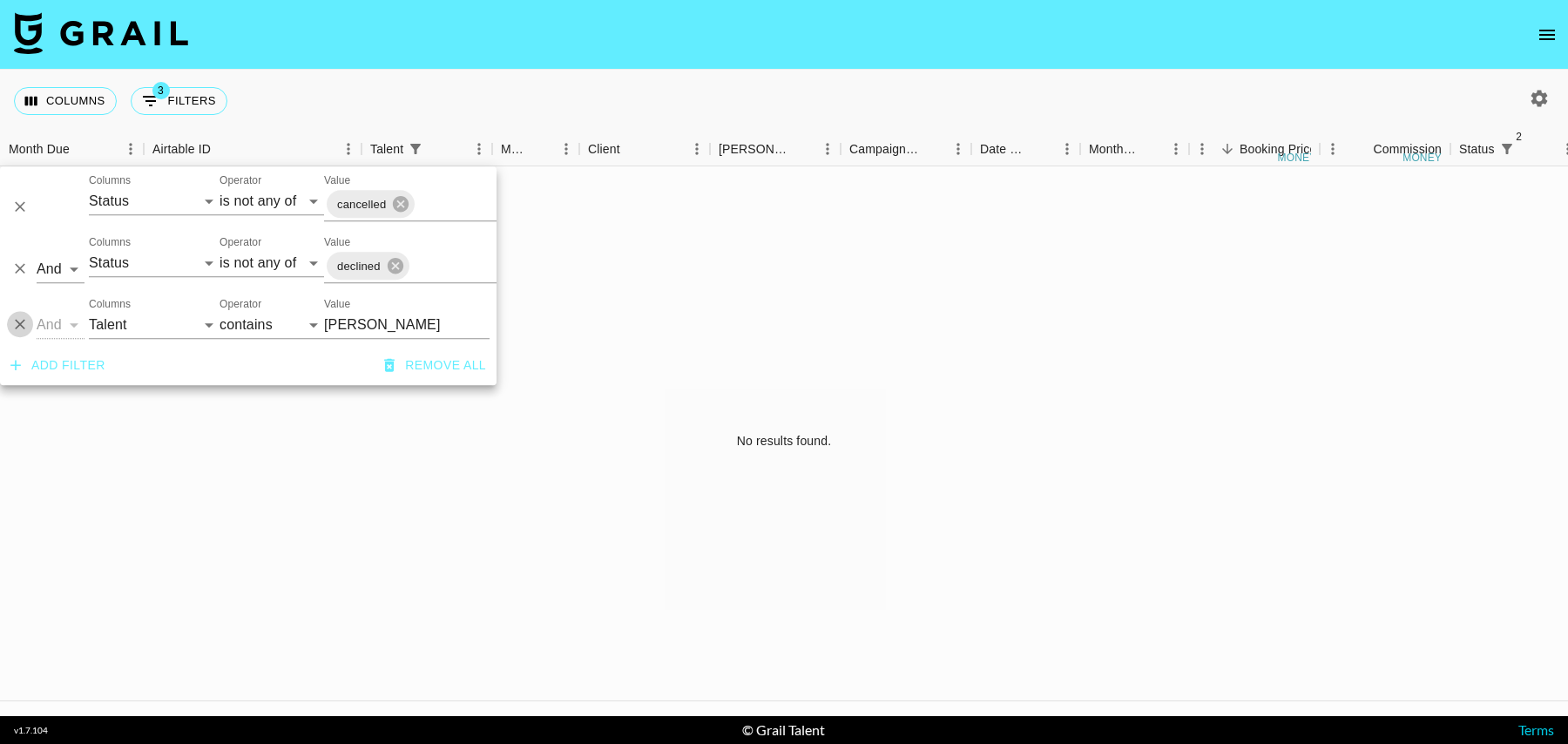
click at [17, 321] on icon "Delete" at bounding box center [20, 324] width 18 height 18
